Goal: Book appointment/travel/reservation

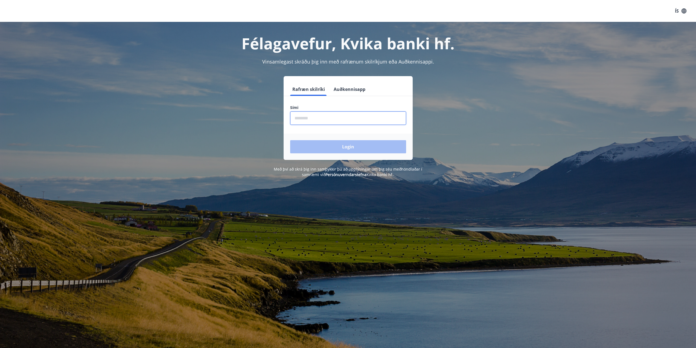
click at [317, 114] on input "phone" at bounding box center [348, 117] width 116 height 13
type input "********"
click at [341, 144] on button "Login" at bounding box center [348, 146] width 116 height 13
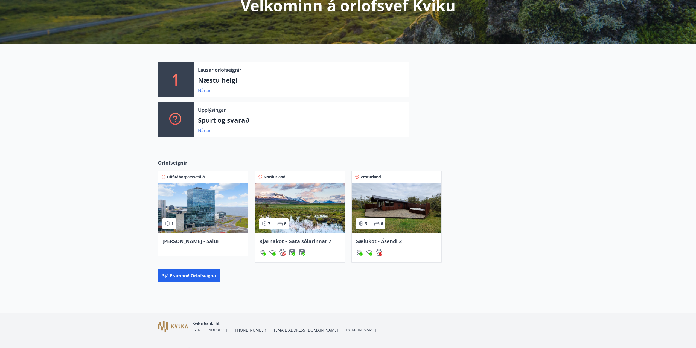
scroll to position [82, 0]
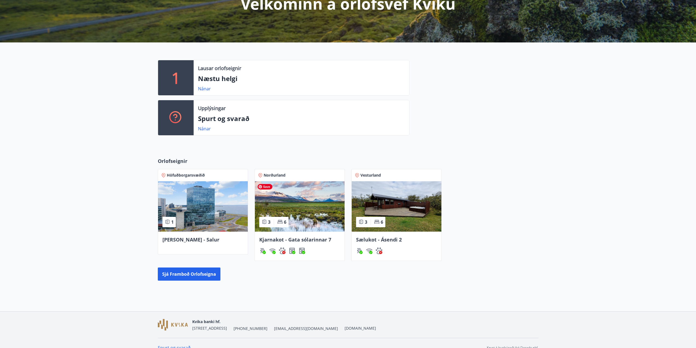
click at [291, 206] on img at bounding box center [300, 206] width 90 height 50
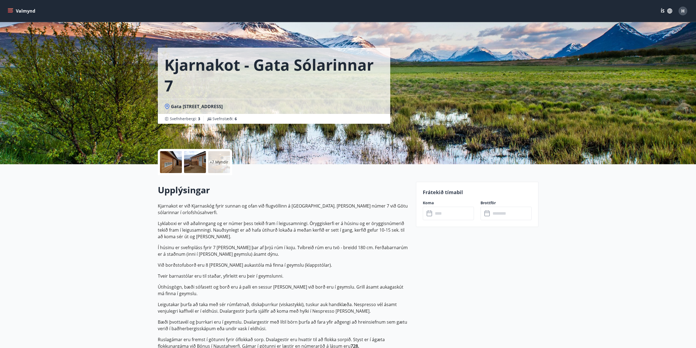
click at [431, 194] on p "Frátekið tímabil" at bounding box center [477, 191] width 109 height 7
click at [17, 8] on button "Valmynd" at bounding box center [22, 11] width 31 height 10
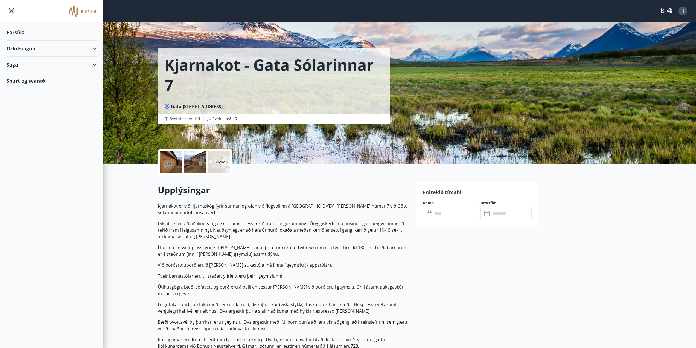
click at [89, 48] on div "Orlofseignir" at bounding box center [52, 48] width 90 height 16
click at [22, 74] on div "Bókunardagatal" at bounding box center [51, 73] width 81 height 11
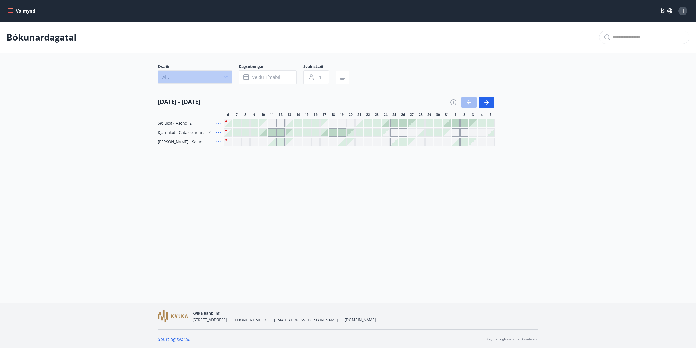
click at [215, 80] on button "Allt" at bounding box center [195, 76] width 74 height 13
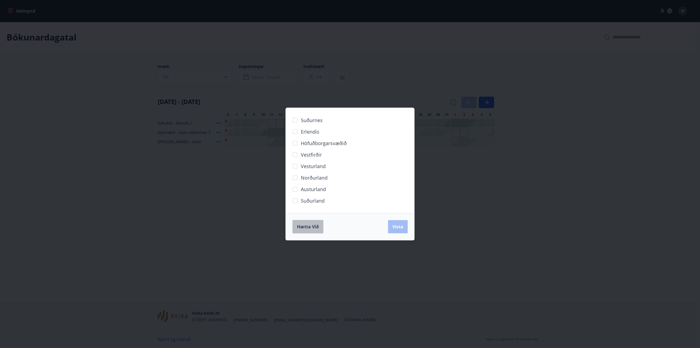
click at [314, 229] on span "Hætta við" at bounding box center [308, 226] width 22 height 6
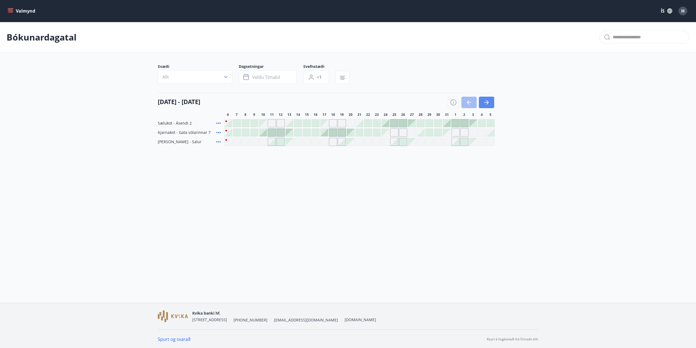
click at [489, 101] on icon "button" at bounding box center [486, 102] width 7 height 7
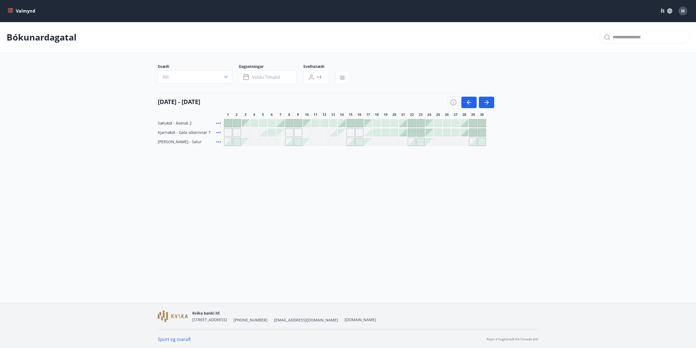
click at [26, 10] on button "Valmynd" at bounding box center [22, 11] width 31 height 10
click at [232, 35] on div "Bókunardagatal" at bounding box center [348, 37] width 696 height 31
click at [467, 102] on icon "button" at bounding box center [468, 102] width 2 height 4
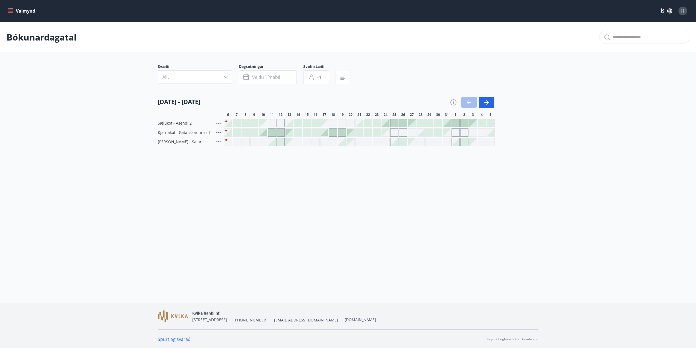
click at [451, 174] on div "Valmynd ÍS H Bókunardagatal Svæði Allt Dagsetningar Veldu tímabil Svefnstæði +1…" at bounding box center [348, 151] width 696 height 302
click at [485, 98] on button "button" at bounding box center [486, 101] width 15 height 11
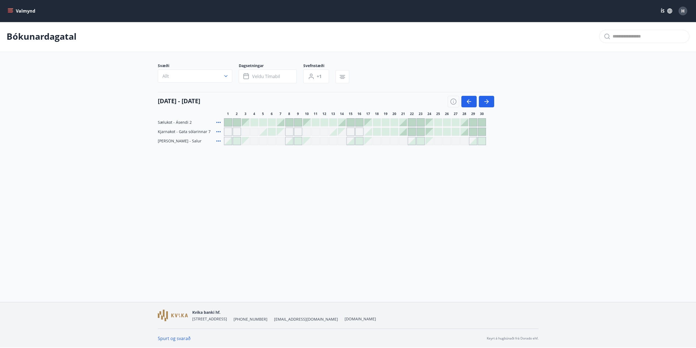
click at [306, 174] on div "Valmynd ÍS H Bókunardagatal Svæði Allt Dagsetningar Veldu tímabil Svefnstæði +1…" at bounding box center [348, 150] width 696 height 302
click at [320, 183] on div "Valmynd ÍS H Bókunardagatal Svæði Allt Dagsetningar Veldu tímabil Svefnstæði +1…" at bounding box center [348, 150] width 696 height 302
click at [486, 101] on icon "button" at bounding box center [486, 102] width 7 height 7
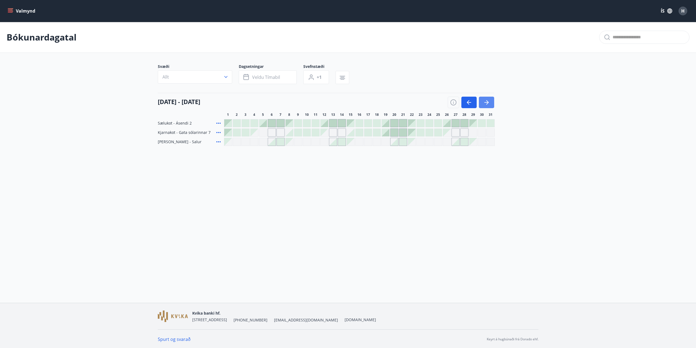
click at [486, 101] on icon "button" at bounding box center [486, 102] width 7 height 7
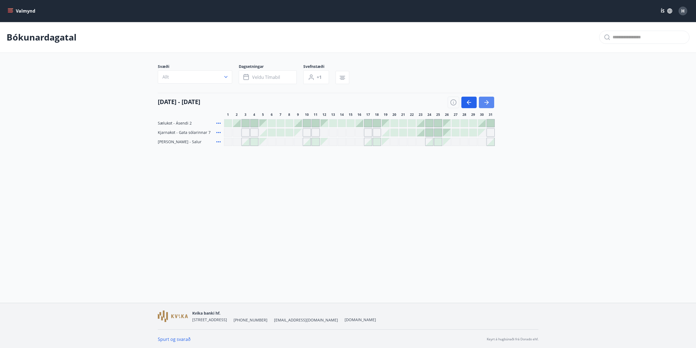
click at [488, 103] on icon "button" at bounding box center [486, 102] width 7 height 7
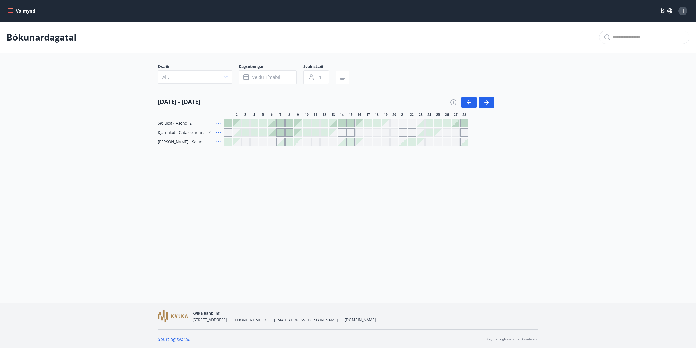
drag, startPoint x: 36, startPoint y: 150, endPoint x: 94, endPoint y: 122, distance: 64.1
click at [37, 150] on div "Bókunardagatal Svæði Allt Dagsetningar Veldu tímabil Svefnstæði +1 01 febrúar -…" at bounding box center [348, 95] width 696 height 146
